Goal: Information Seeking & Learning: Learn about a topic

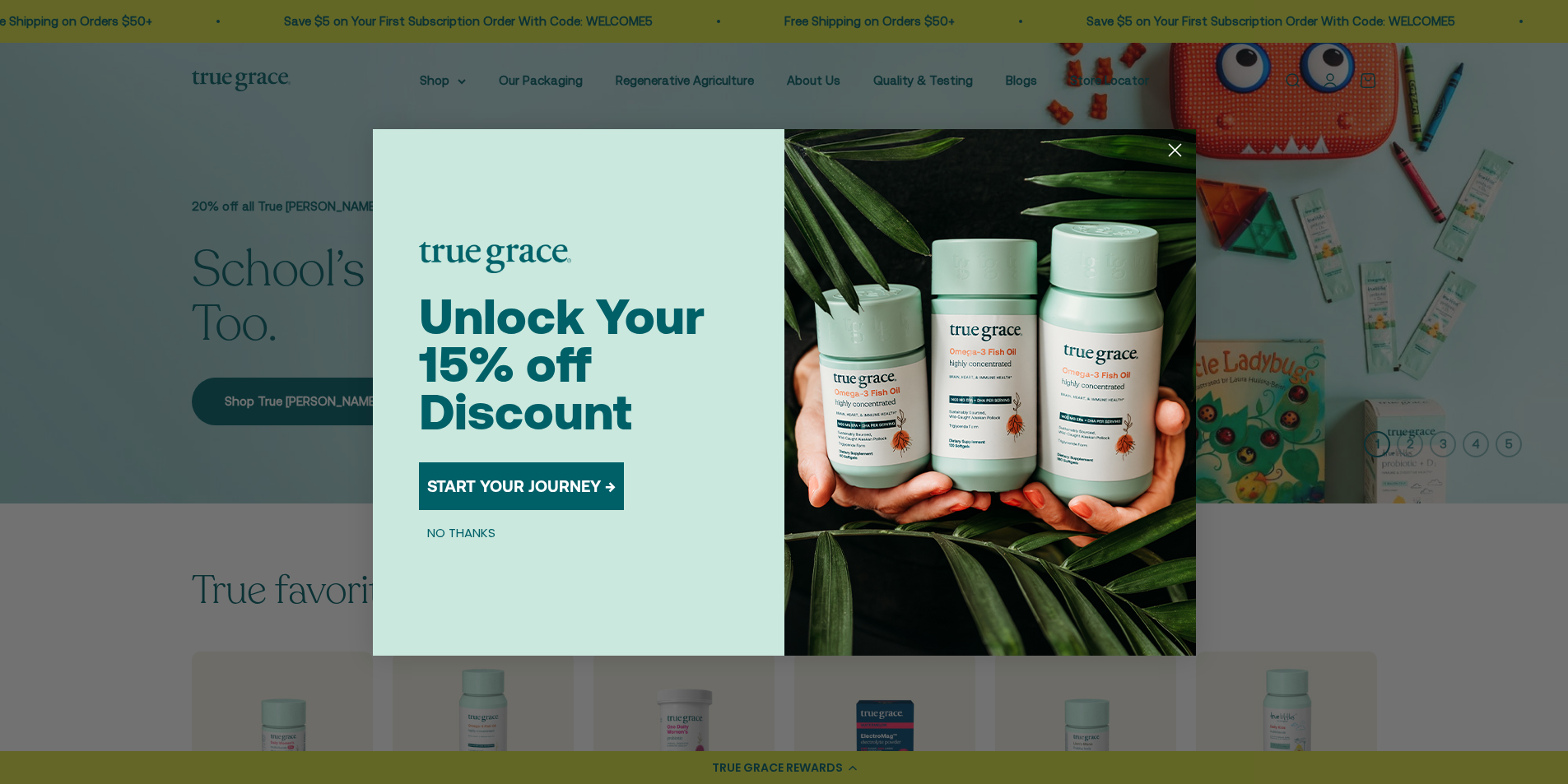
click at [1178, 148] on circle "Close dialog" at bounding box center [1174, 149] width 27 height 27
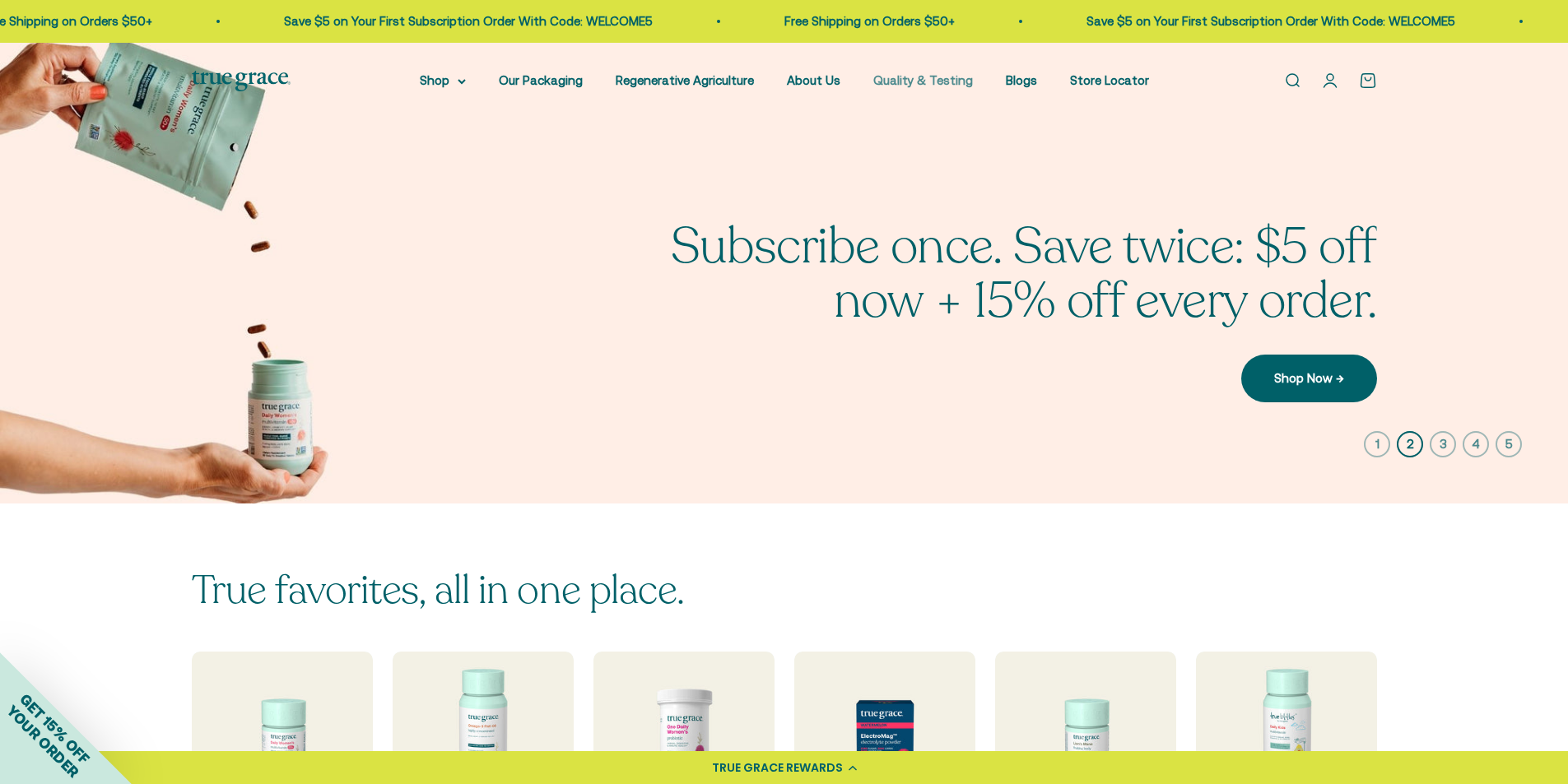
click at [912, 84] on link "Quality & Testing" at bounding box center [923, 80] width 100 height 14
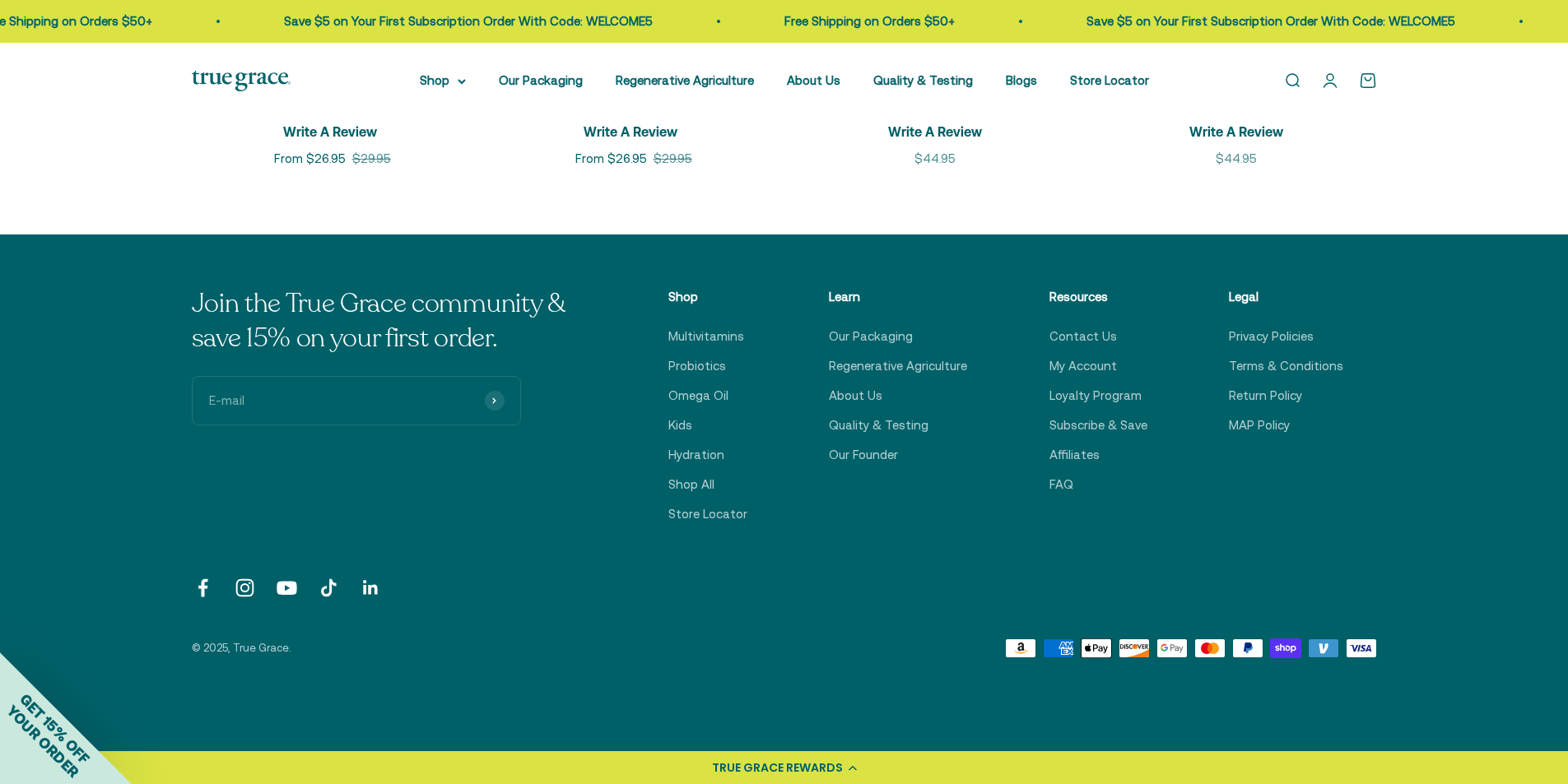
scroll to position [2632, 0]
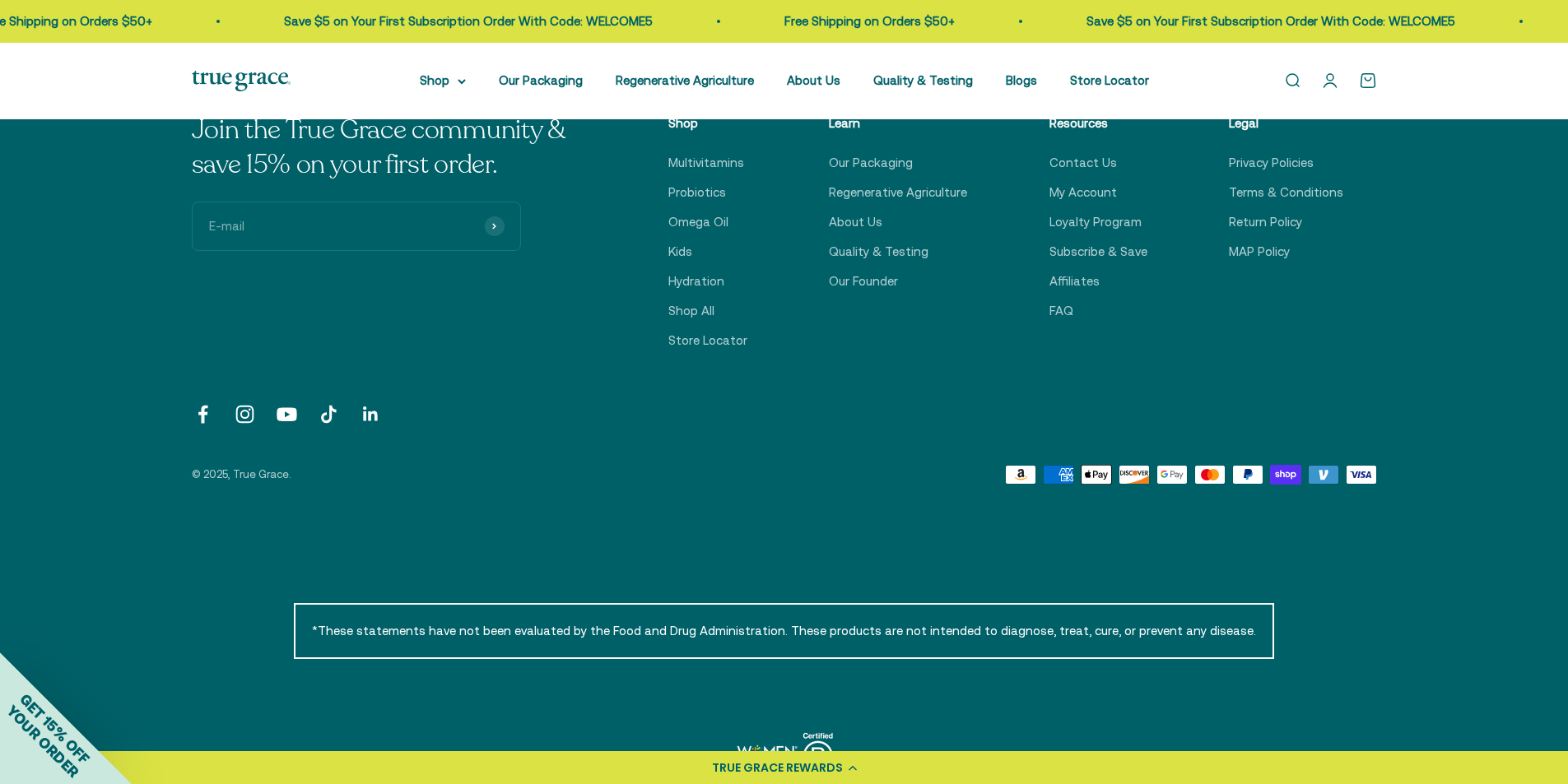
scroll to position [4325, 0]
